Goal: Task Accomplishment & Management: Use online tool/utility

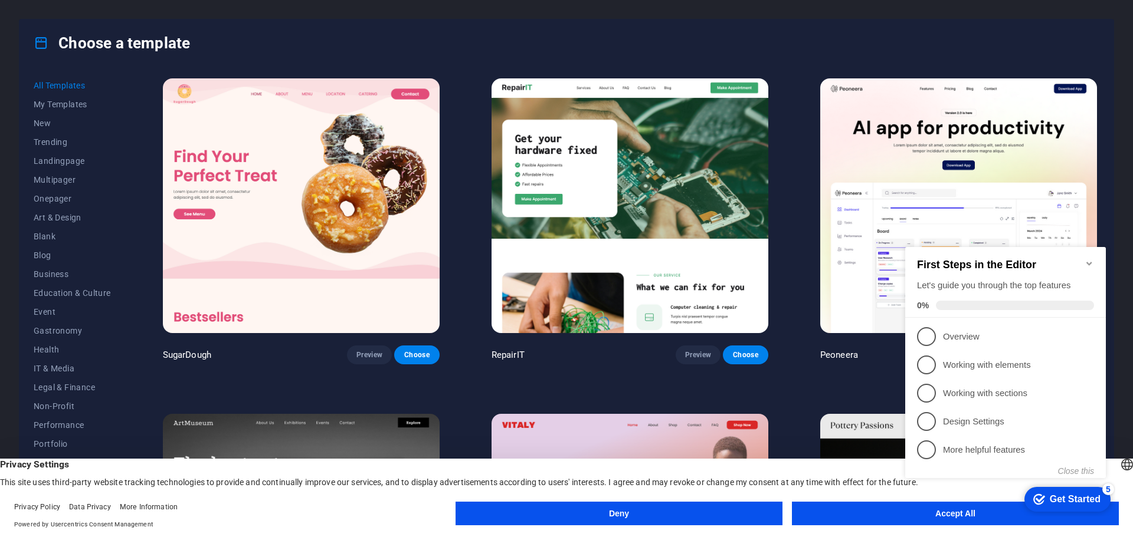
click at [1049, 494] on div "Get Started" at bounding box center [1074, 499] width 51 height 11
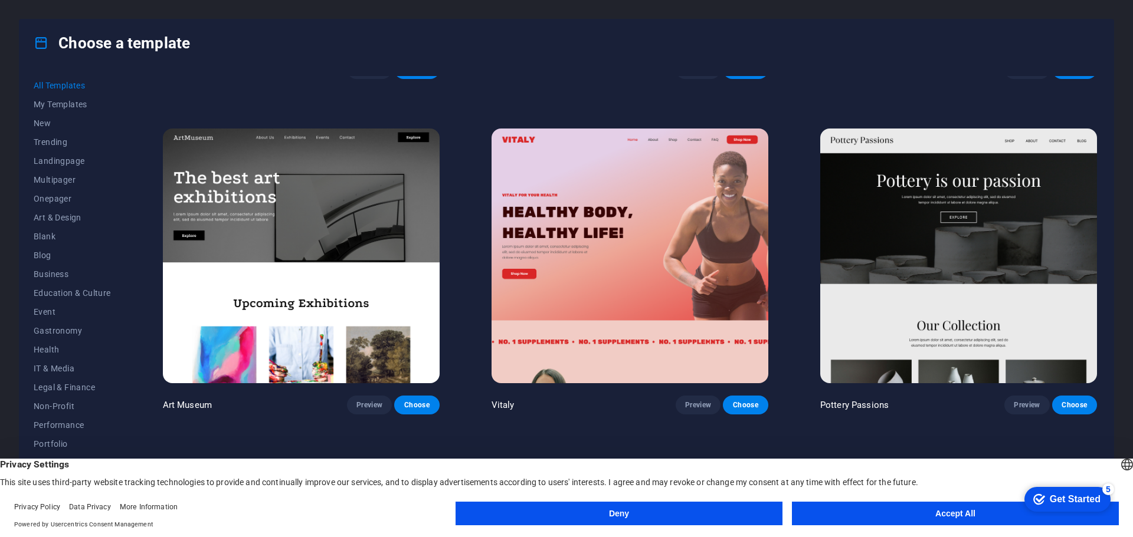
scroll to position [432, 0]
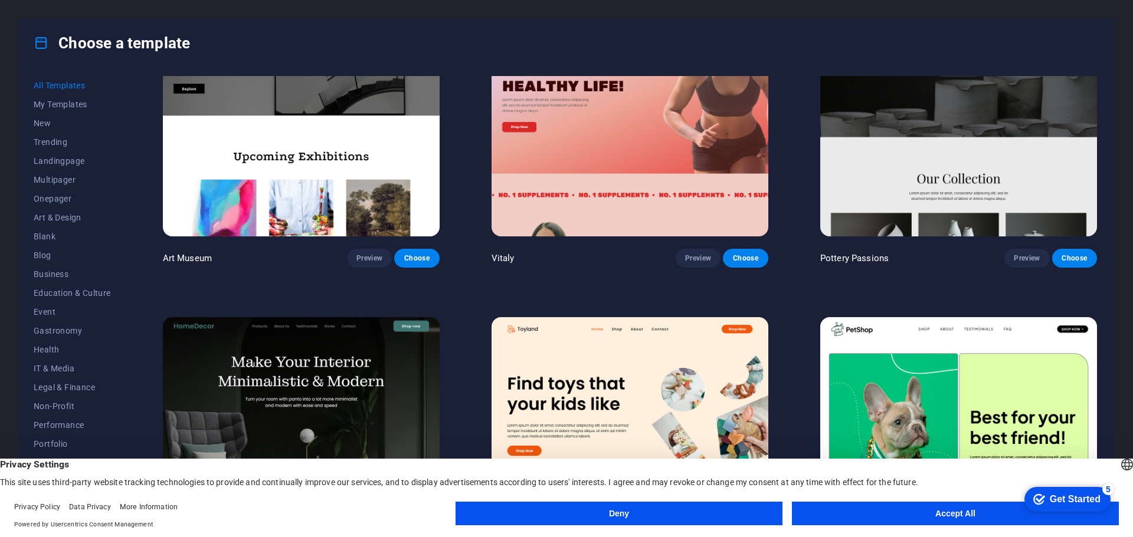
click at [625, 510] on button "Deny" at bounding box center [618, 514] width 327 height 24
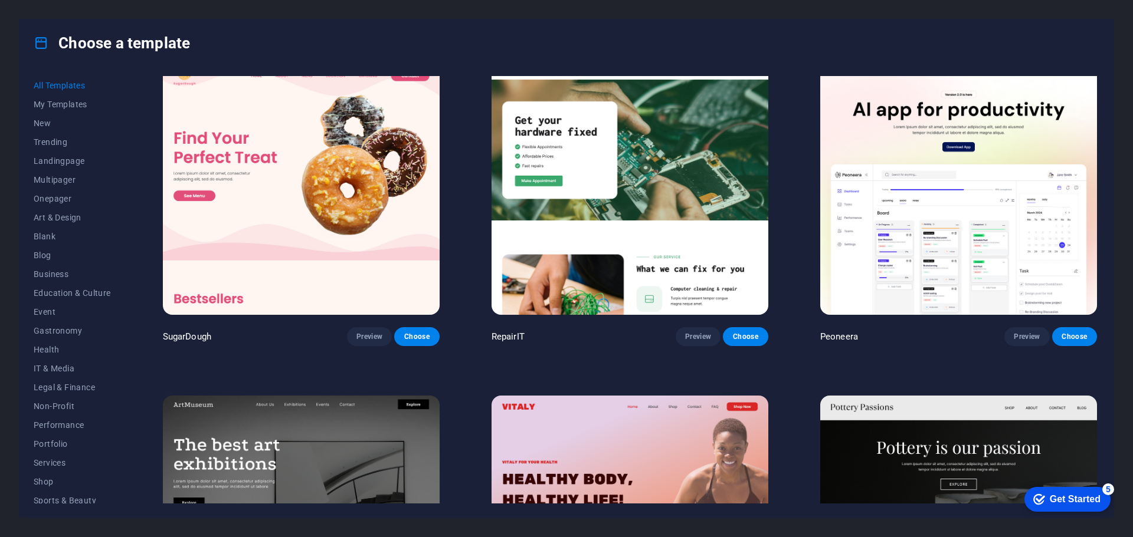
scroll to position [0, 0]
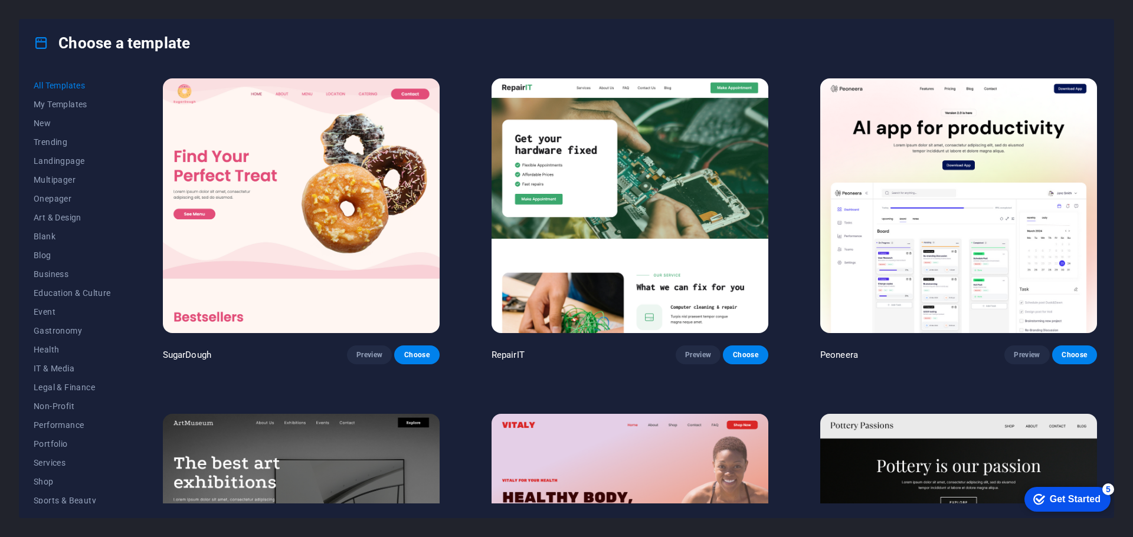
click at [599, 188] on img at bounding box center [629, 205] width 277 height 255
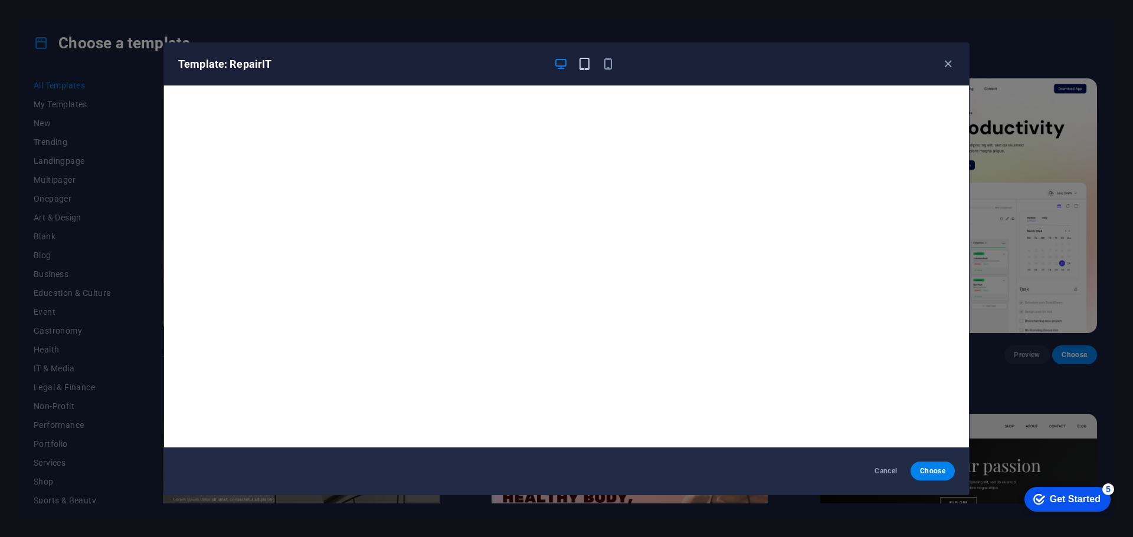
click at [590, 61] on icon "button" at bounding box center [585, 64] width 14 height 14
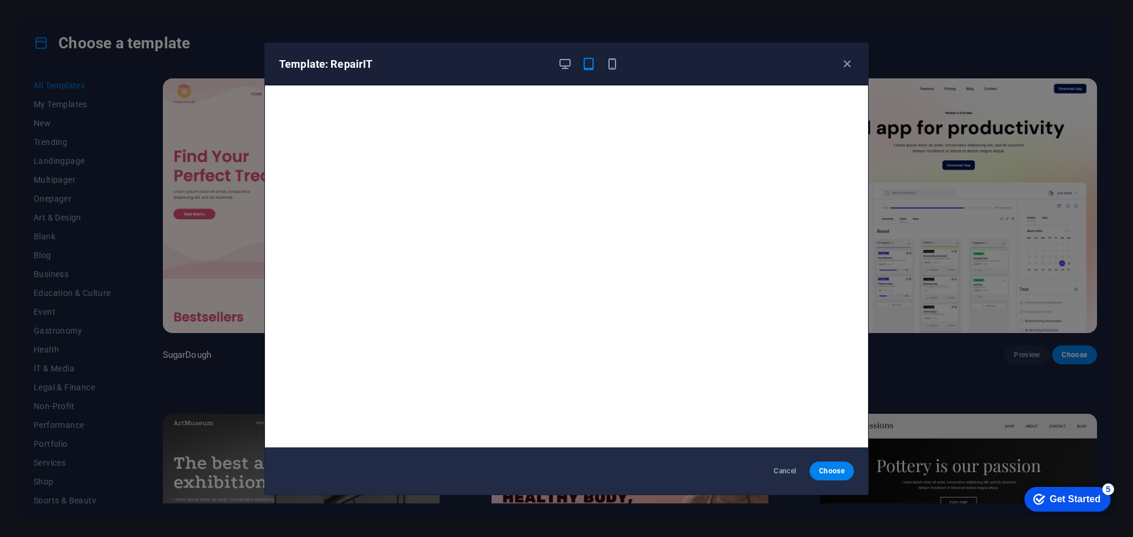
click at [603, 61] on div at bounding box center [587, 64] width 61 height 14
click at [569, 64] on icon "button" at bounding box center [565, 64] width 14 height 14
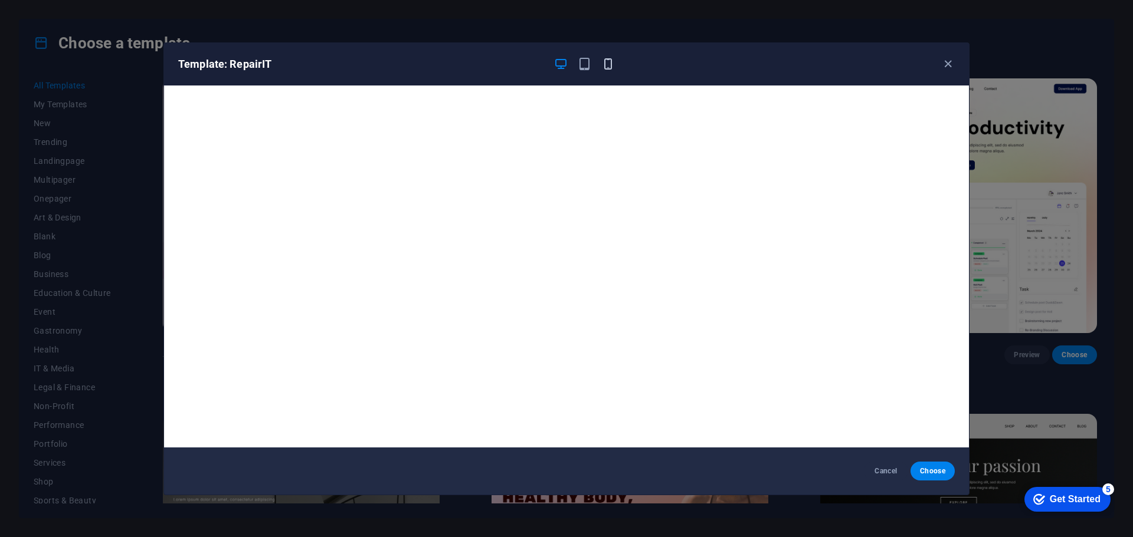
click at [605, 68] on icon "button" at bounding box center [608, 64] width 14 height 14
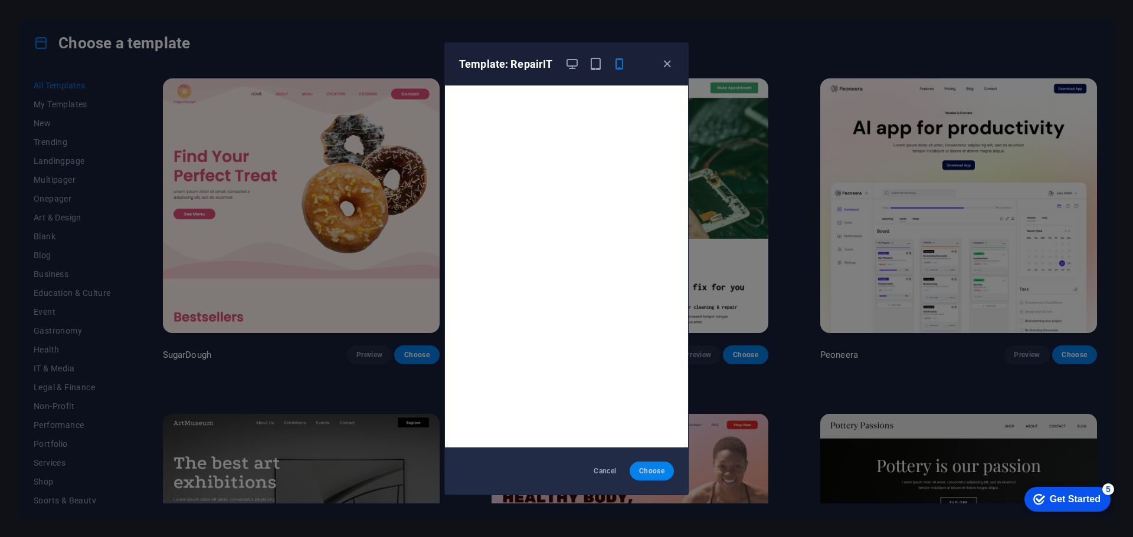
click at [643, 464] on button "Choose" at bounding box center [651, 471] width 44 height 19
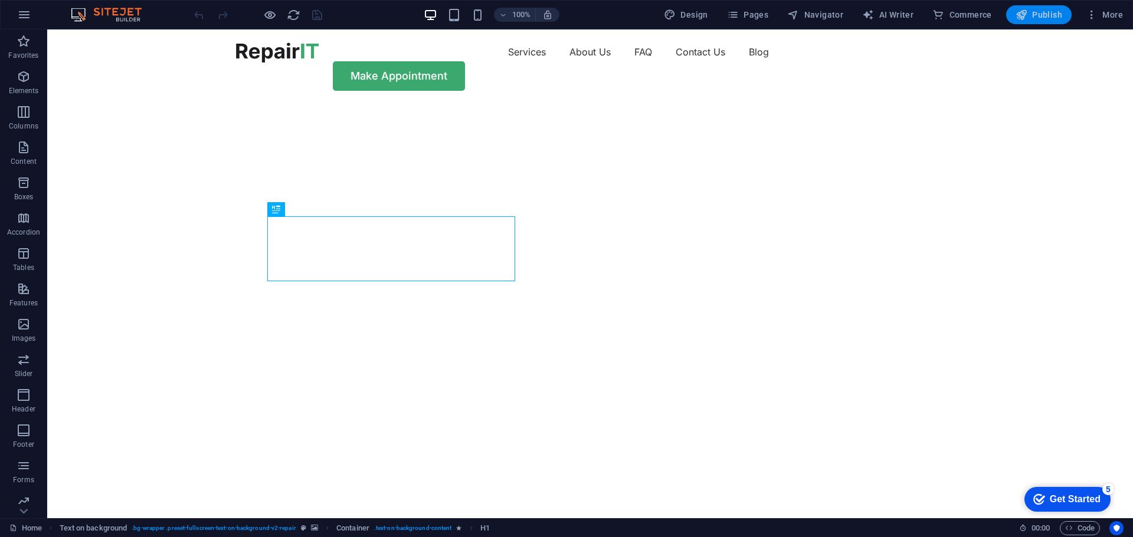
click at [1035, 16] on span "Publish" at bounding box center [1038, 15] width 47 height 12
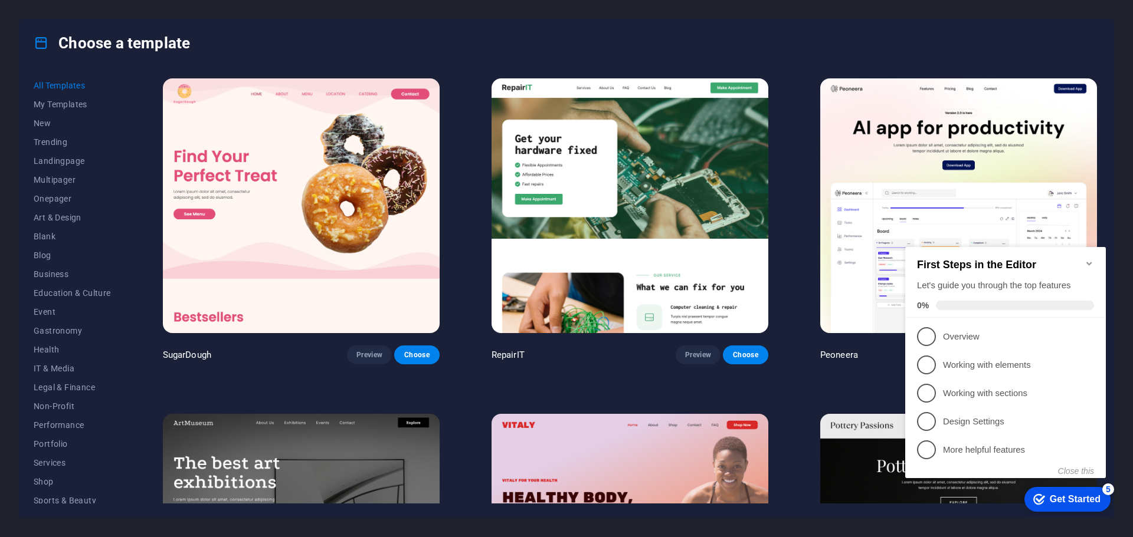
click at [1044, 71] on div "All Templates My Templates New Trending Landingpage Multipager Onepager Art & D…" at bounding box center [566, 292] width 1094 height 451
